Goal: Information Seeking & Learning: Learn about a topic

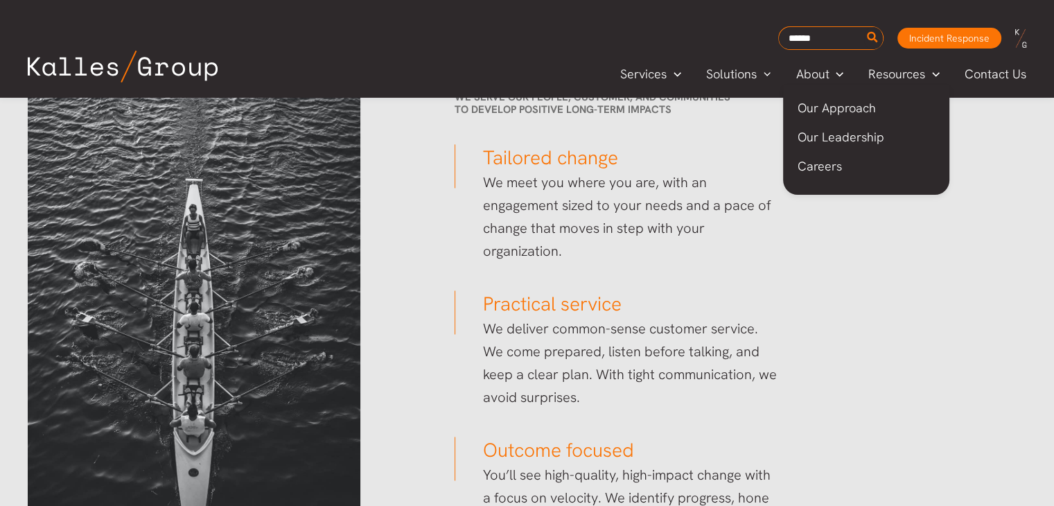
scroll to position [2056, 0]
click at [841, 139] on span "Our Leadership" at bounding box center [840, 137] width 87 height 16
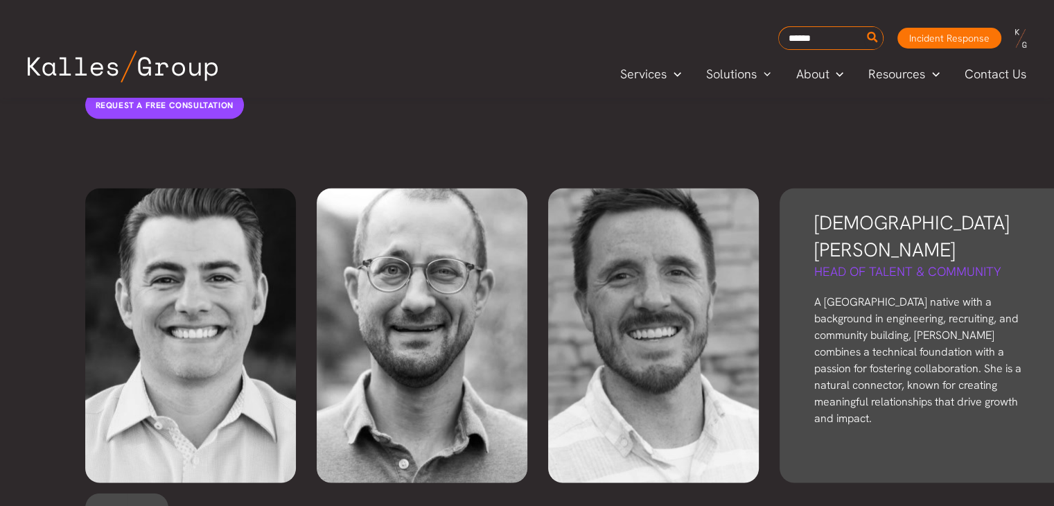
scroll to position [3046, 0]
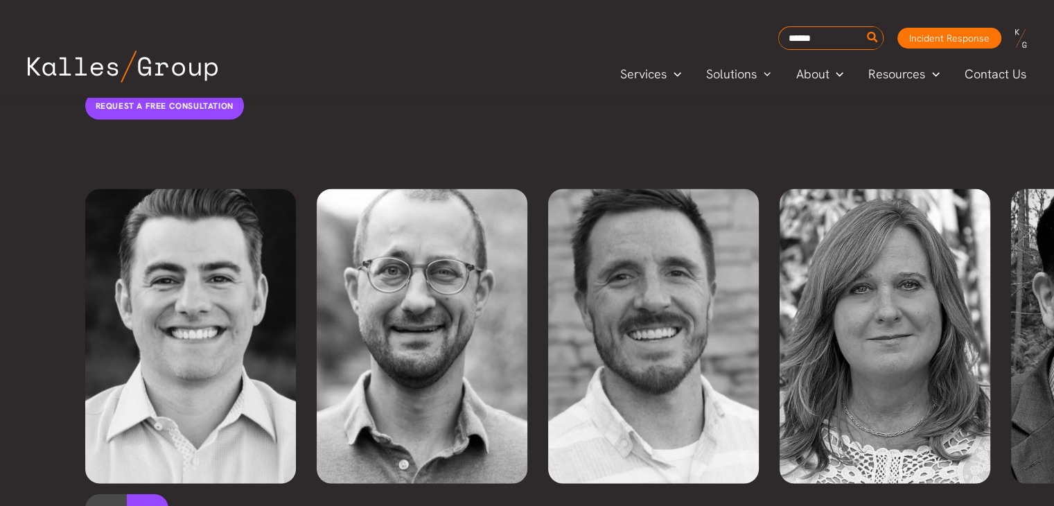
click at [136, 494] on button at bounding box center [148, 511] width 42 height 35
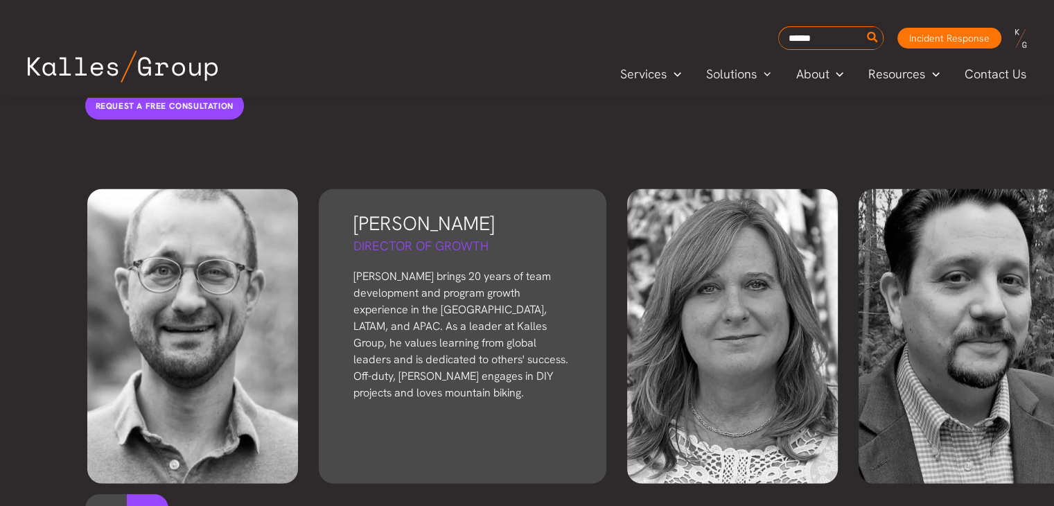
scroll to position [0, 231]
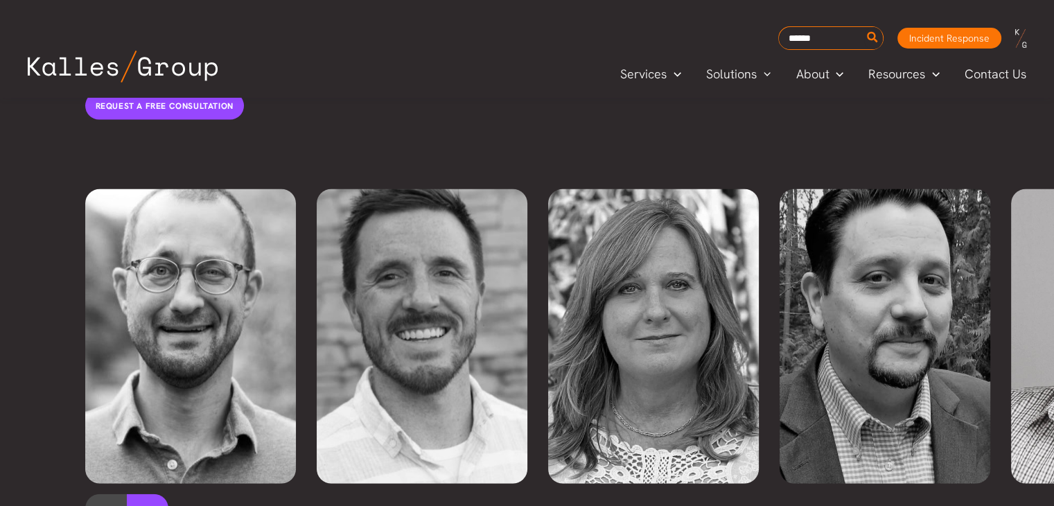
drag, startPoint x: 162, startPoint y: 463, endPoint x: 148, endPoint y: 467, distance: 15.1
click at [159, 494] on button at bounding box center [148, 511] width 42 height 35
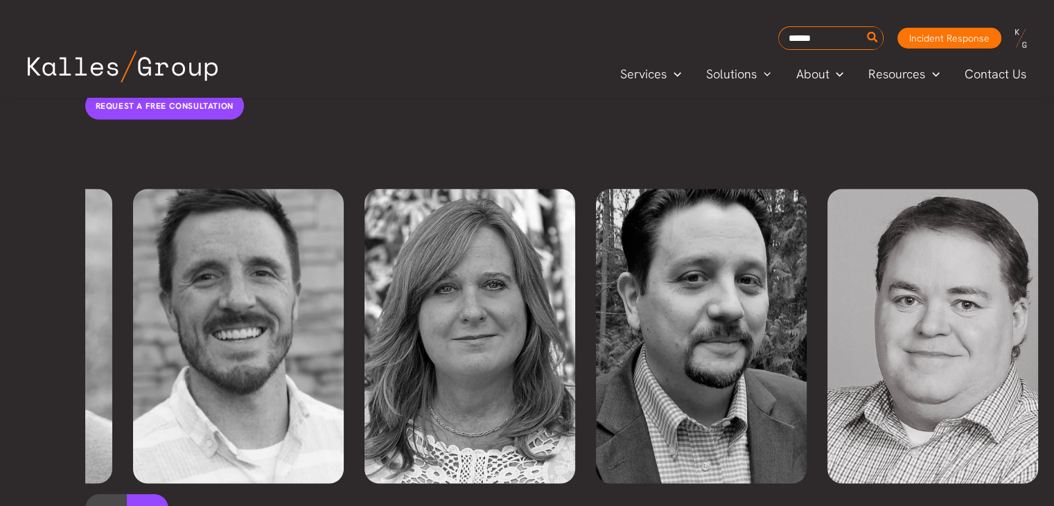
scroll to position [0, 463]
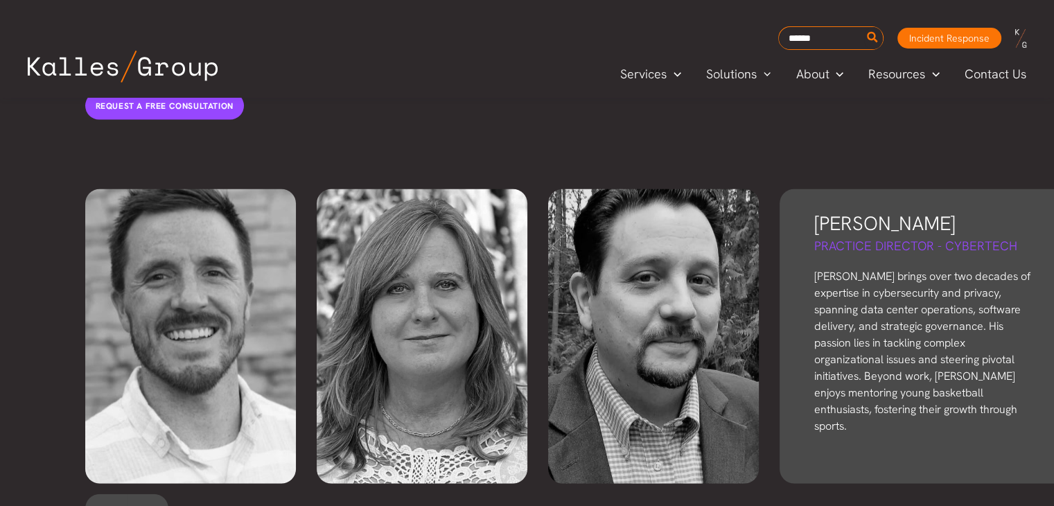
click at [905, 268] on p "[PERSON_NAME] brings over two decades of expertise in cybersecurity and privacy…" at bounding box center [923, 351] width 218 height 166
click at [932, 237] on h5 "Practice Director - CyberTech" at bounding box center [923, 245] width 218 height 17
click at [959, 237] on h5 "Practice Director - CyberTech" at bounding box center [923, 245] width 218 height 17
drag, startPoint x: 957, startPoint y: 208, endPoint x: 947, endPoint y: 208, distance: 10.4
click at [955, 237] on h5 "Practice Director - CyberTech" at bounding box center [923, 245] width 218 height 17
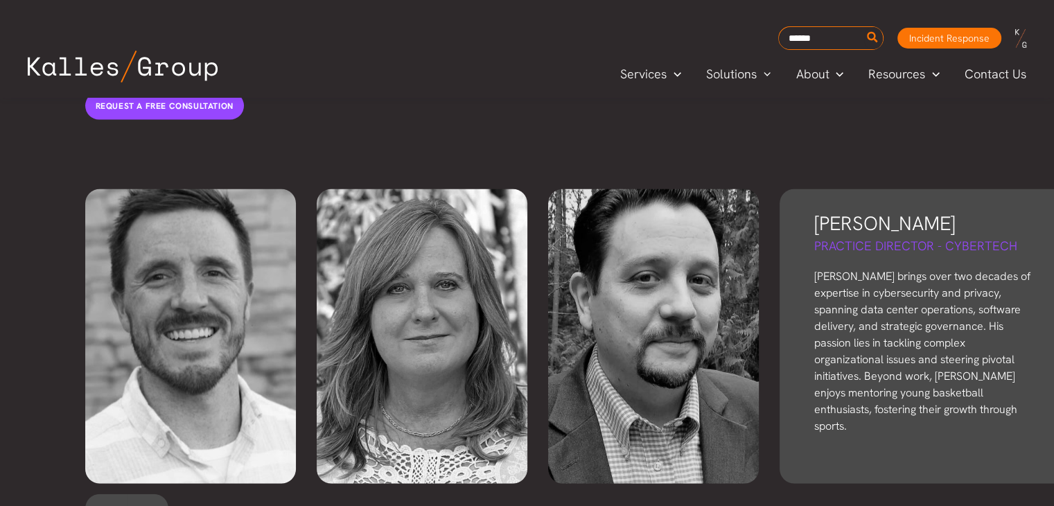
scroll to position [0, 465]
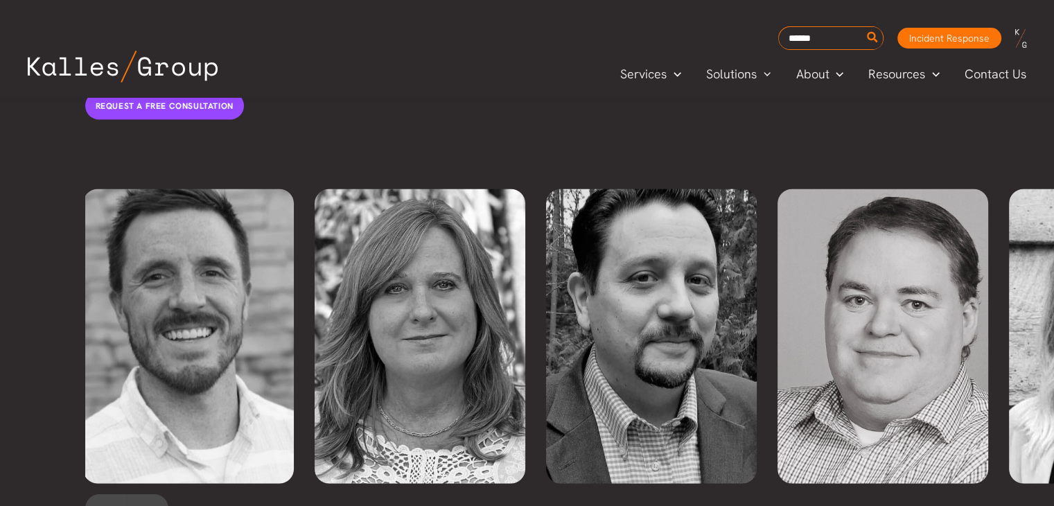
scroll to position [2629, 0]
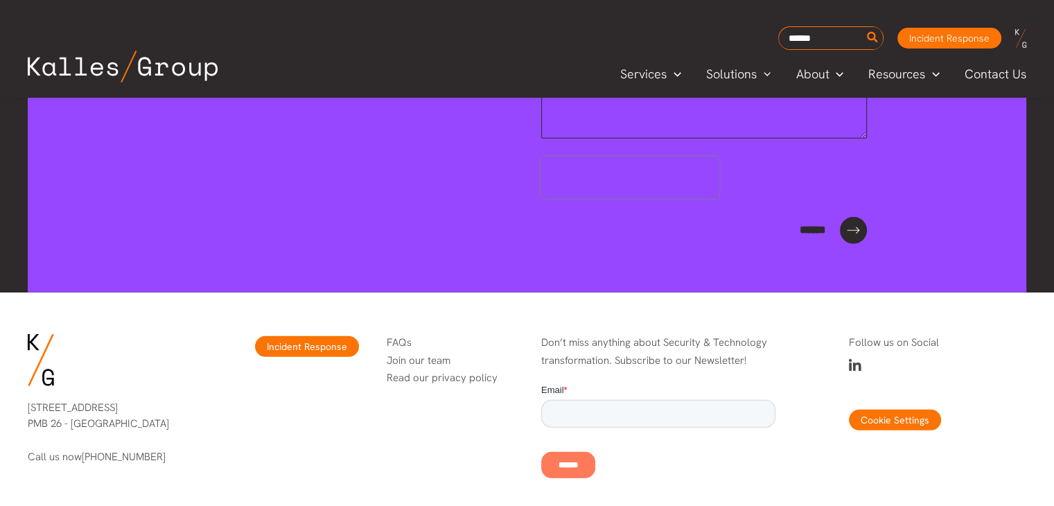
scroll to position [3931, 0]
